Goal: Task Accomplishment & Management: Manage account settings

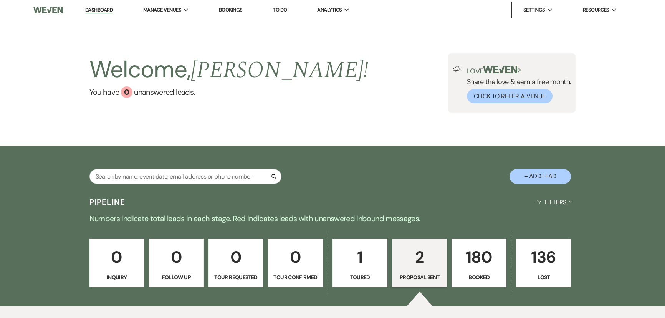
select select "6"
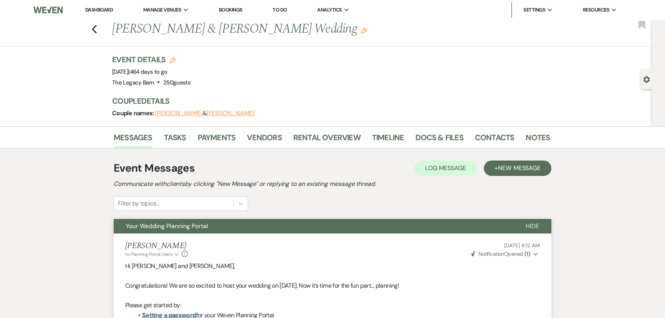
drag, startPoint x: 0, startPoint y: 0, endPoint x: 93, endPoint y: 8, distance: 93.7
click at [93, 8] on link "Dashboard" at bounding box center [99, 10] width 28 height 7
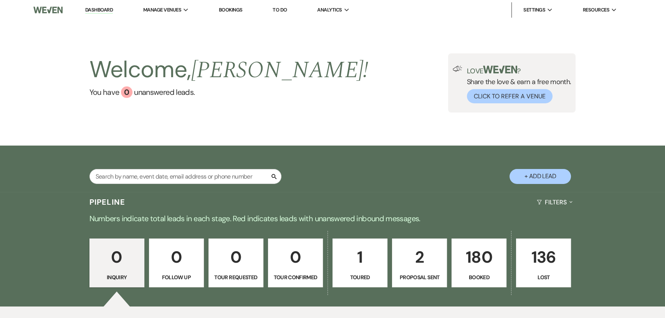
click at [481, 265] on p "180" at bounding box center [479, 257] width 45 height 26
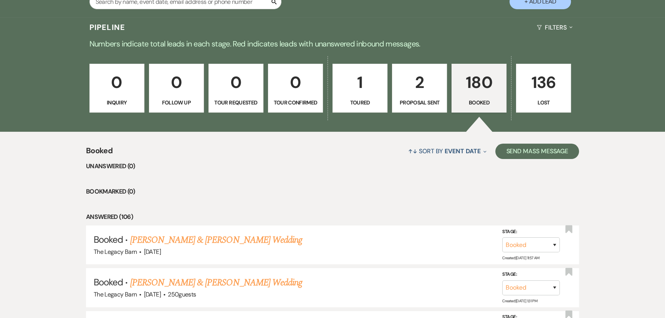
scroll to position [70, 0]
